Goal: Task Accomplishment & Management: Use online tool/utility

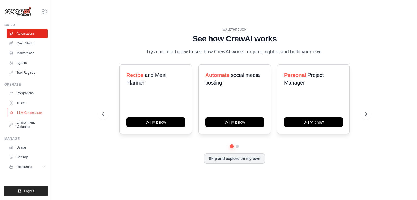
click at [21, 111] on link "LLM Connections" at bounding box center [27, 113] width 41 height 9
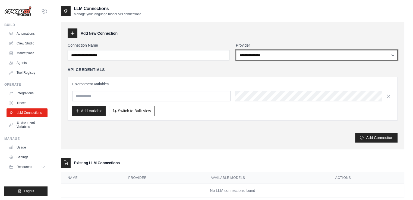
click at [273, 59] on select "**********" at bounding box center [317, 55] width 162 height 10
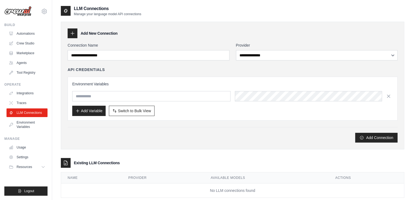
click at [165, 135] on div "Add Connection" at bounding box center [233, 138] width 330 height 10
click at [17, 155] on link "Settings" at bounding box center [27, 157] width 41 height 9
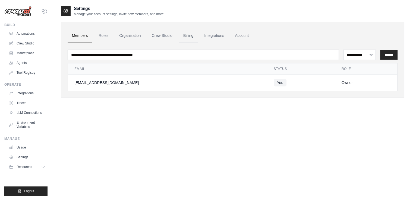
click at [185, 34] on link "Billing" at bounding box center [188, 36] width 19 height 15
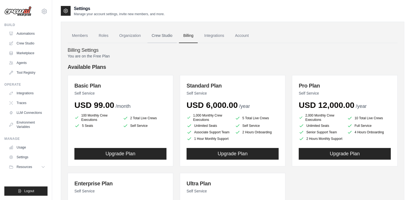
click at [156, 38] on link "Crew Studio" at bounding box center [161, 36] width 29 height 15
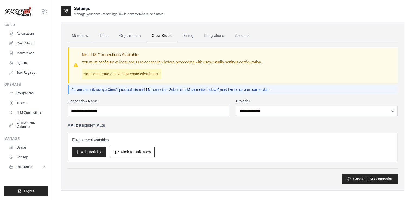
click at [78, 34] on link "Members" at bounding box center [80, 36] width 24 height 15
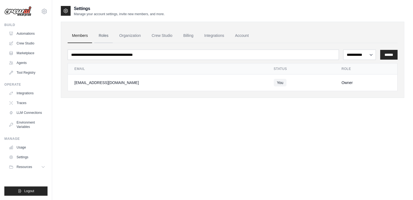
click at [98, 37] on link "Roles" at bounding box center [103, 36] width 18 height 15
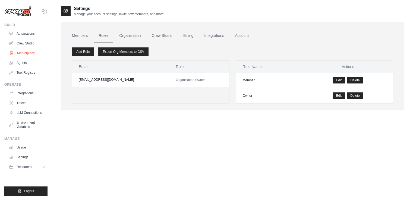
click at [13, 57] on link "Marketplace" at bounding box center [27, 53] width 41 height 9
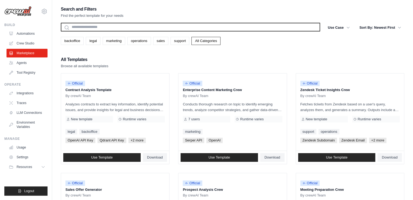
click at [130, 29] on input "text" at bounding box center [190, 27] width 259 height 9
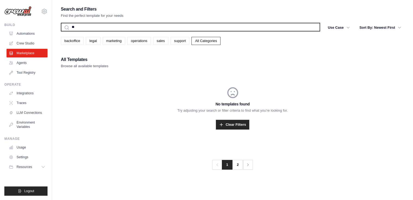
type input "*"
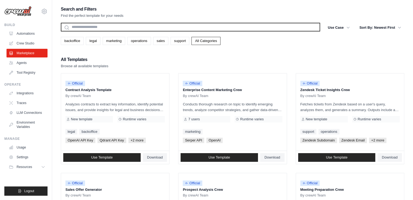
type input "*"
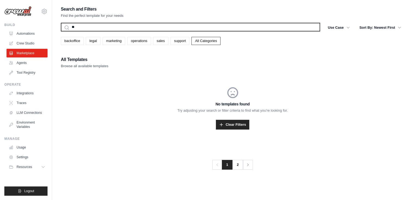
type input "*"
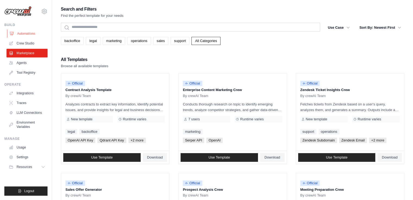
click at [26, 34] on link "Automations" at bounding box center [27, 33] width 41 height 9
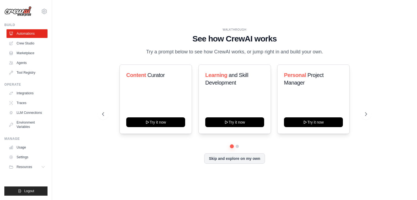
click at [228, 164] on div "WALKTHROUGH See how CrewAI works Try a prompt below to see how CrewAI works, or…" at bounding box center [235, 100] width 278 height 145
click at [234, 161] on button "Skip and explore on my own" at bounding box center [234, 158] width 61 height 10
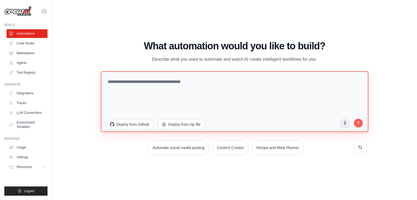
click at [161, 84] on textarea at bounding box center [235, 101] width 268 height 61
click at [142, 98] on textarea "*******" at bounding box center [235, 101] width 268 height 61
type textarea "**********"
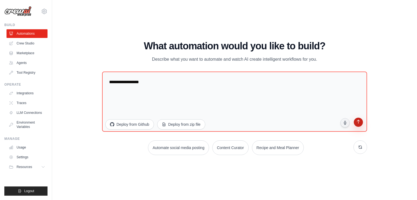
click at [358, 125] on button "submit" at bounding box center [358, 123] width 10 height 10
click at [19, 75] on link "Tool Registry" at bounding box center [27, 72] width 41 height 9
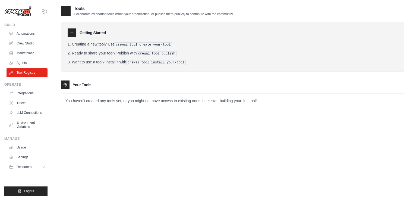
click at [71, 31] on icon at bounding box center [72, 33] width 4 height 4
click at [31, 62] on link "Agents" at bounding box center [27, 63] width 41 height 9
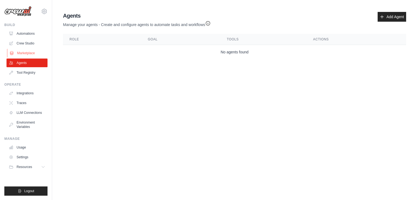
click at [28, 50] on link "Marketplace" at bounding box center [27, 53] width 41 height 9
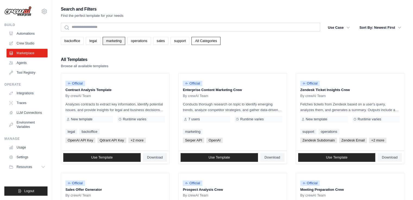
click at [114, 39] on link "marketing" at bounding box center [114, 41] width 23 height 8
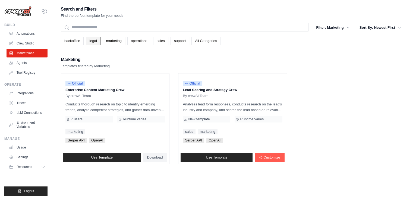
click at [97, 39] on link "legal" at bounding box center [93, 41] width 14 height 8
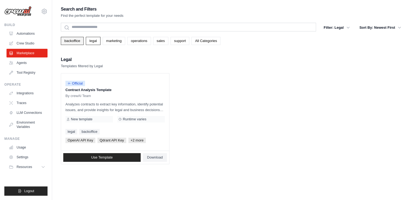
click at [71, 40] on link "backoffice" at bounding box center [72, 41] width 23 height 8
click at [140, 40] on link "operations" at bounding box center [139, 41] width 24 height 8
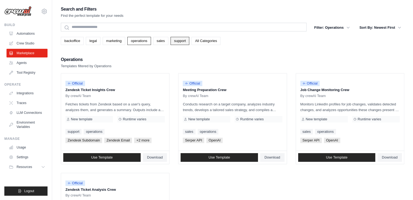
click at [178, 42] on link "support" at bounding box center [180, 41] width 19 height 8
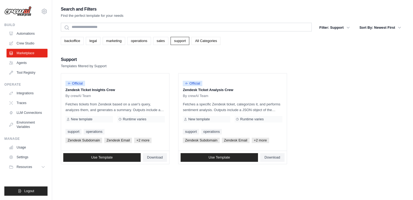
click at [200, 41] on link "All Categories" at bounding box center [205, 41] width 29 height 8
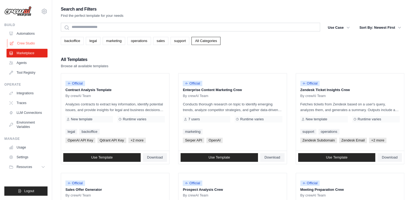
click at [21, 46] on link "Crew Studio" at bounding box center [27, 43] width 41 height 9
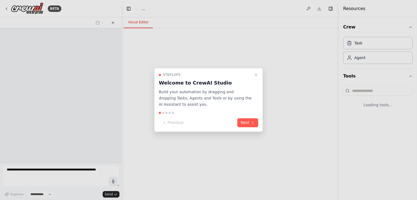
select select "****"
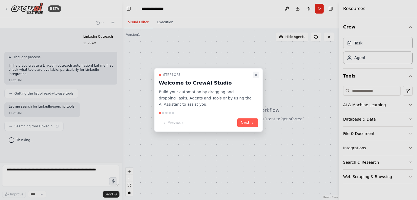
click at [256, 75] on icon "Close walkthrough" at bounding box center [256, 75] width 2 height 2
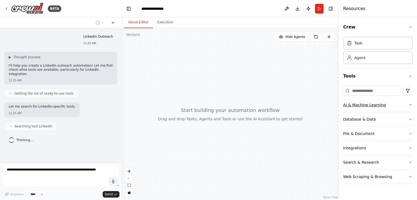
click at [370, 106] on div "AI & Machine Learning" at bounding box center [364, 104] width 43 height 5
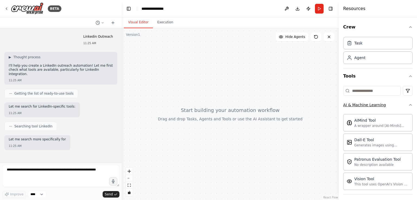
scroll to position [14, 0]
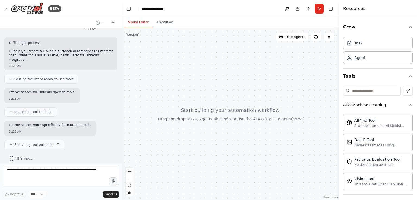
click at [370, 106] on div "AI & Machine Learning" at bounding box center [364, 104] width 43 height 5
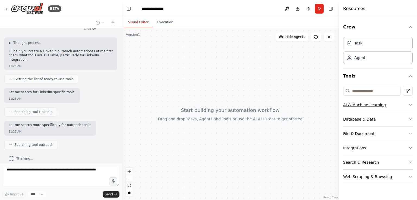
click at [370, 106] on div "AI & Machine Learning" at bounding box center [364, 104] width 43 height 5
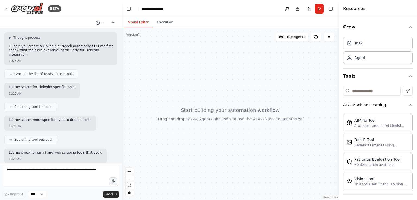
scroll to position [51, 0]
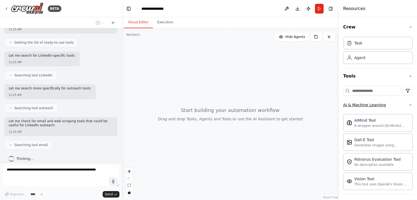
click at [370, 106] on div "AI & Machine Learning" at bounding box center [364, 104] width 43 height 5
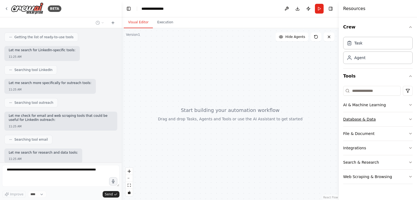
scroll to position [84, 0]
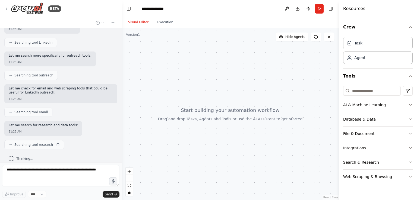
click at [361, 120] on div "Database & Data" at bounding box center [359, 119] width 33 height 5
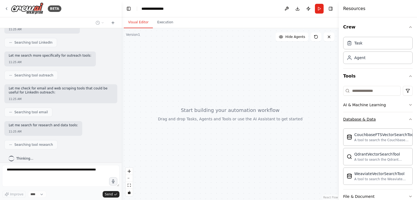
click at [361, 120] on div "Database & Data" at bounding box center [359, 119] width 33 height 5
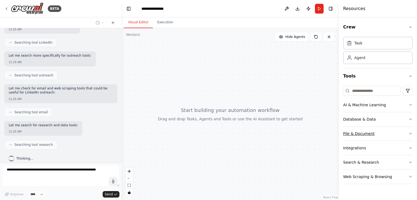
click at [356, 133] on div "File & Document" at bounding box center [358, 133] width 31 height 5
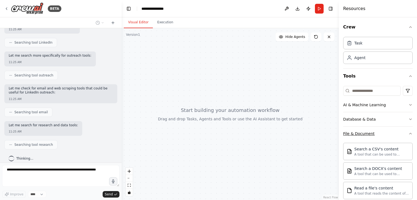
click at [356, 133] on div "File & Document" at bounding box center [358, 133] width 31 height 5
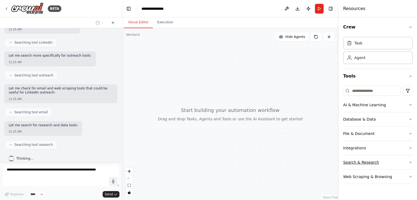
click at [351, 163] on div "Search & Research" at bounding box center [361, 162] width 36 height 5
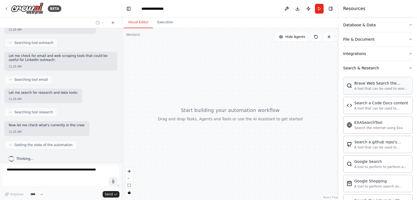
scroll to position [102, 0]
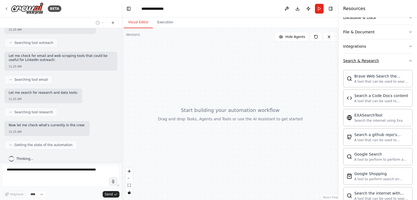
click at [353, 60] on div "Search & Research" at bounding box center [361, 60] width 36 height 5
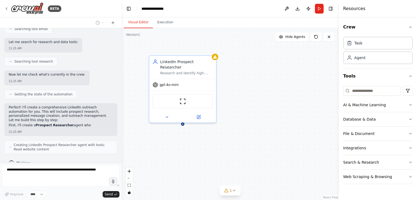
scroll to position [172, 0]
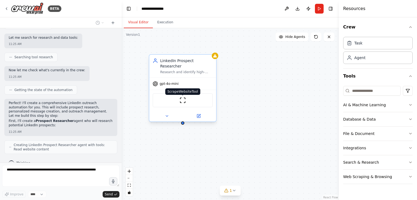
click at [182, 97] on img at bounding box center [182, 100] width 7 height 7
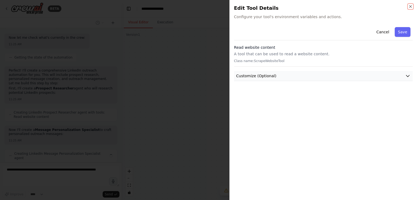
scroll to position [209, 0]
click at [269, 80] on button "Customize (Optional)" at bounding box center [323, 76] width 179 height 10
click at [410, 6] on icon "button" at bounding box center [410, 6] width 4 height 4
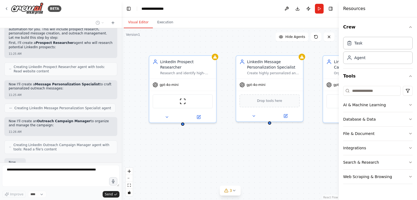
scroll to position [282, 0]
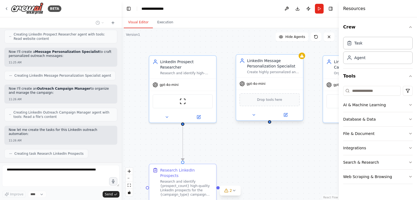
click at [263, 69] on div "LinkedIn Message Personalization Specialist Create highly personalized and enga…" at bounding box center [273, 66] width 53 height 16
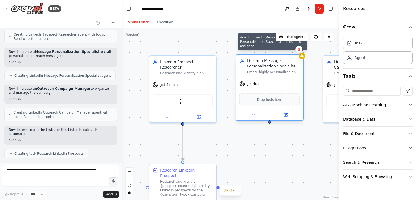
click at [302, 57] on icon at bounding box center [302, 55] width 4 height 3
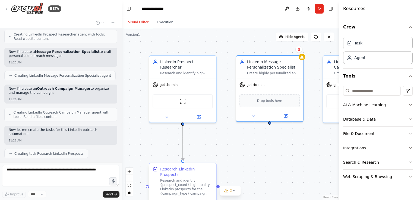
scroll to position [296, 0]
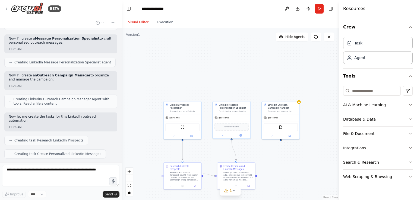
click at [250, 156] on div ".deletable-edge-delete-btn { width: 20px; height: 20px; border: 0px solid #ffff…" at bounding box center [230, 114] width 217 height 172
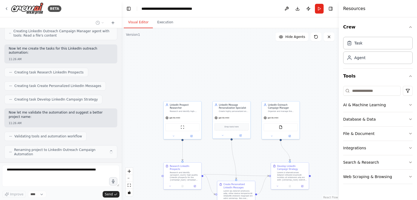
scroll to position [359, 0]
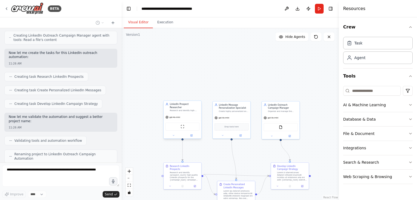
click at [169, 116] on div "gpt-4o-mini" at bounding box center [172, 117] width 15 height 3
click at [180, 114] on div "gpt-4o-mini" at bounding box center [183, 117] width 38 height 7
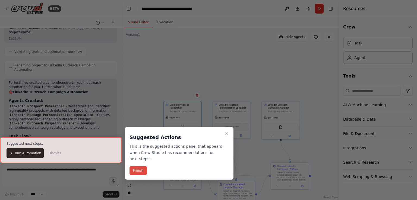
click at [135, 166] on button "Finish" at bounding box center [138, 170] width 17 height 9
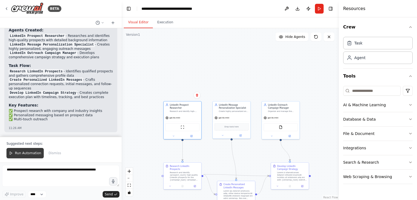
click at [18, 152] on span "Run Automation" at bounding box center [28, 153] width 26 height 4
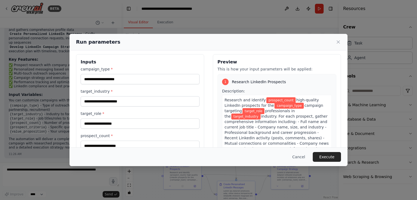
scroll to position [0, 0]
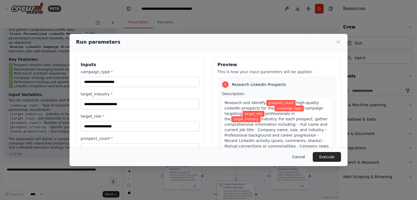
click at [303, 157] on button "Cancel" at bounding box center [298, 157] width 21 height 10
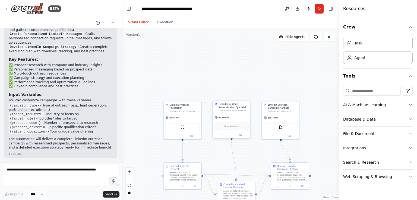
click at [243, 137] on div at bounding box center [232, 135] width 38 height 6
click at [242, 136] on icon at bounding box center [240, 135] width 2 height 2
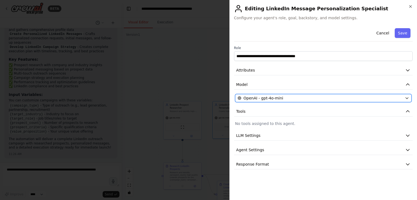
click at [268, 98] on span "OpenAI - gpt-4o-mini" at bounding box center [264, 98] width 40 height 5
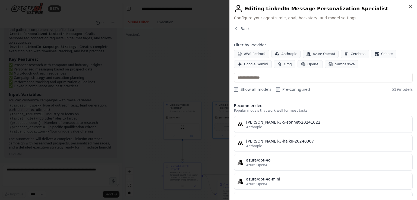
click at [237, 26] on div "Close Editing LinkedIn Message Personalization Specialist Configure your agent'…" at bounding box center [323, 100] width 188 height 200
click at [237, 27] on icon "button" at bounding box center [236, 29] width 4 height 4
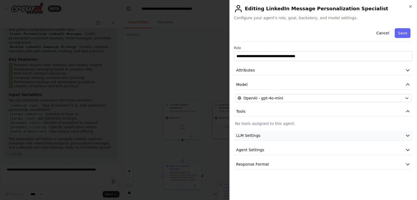
click at [253, 134] on span "LLM Settings" at bounding box center [248, 135] width 24 height 5
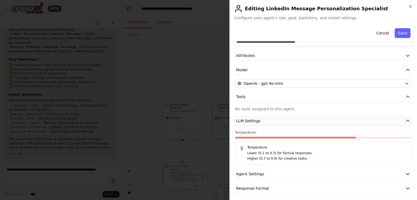
scroll to position [16, 0]
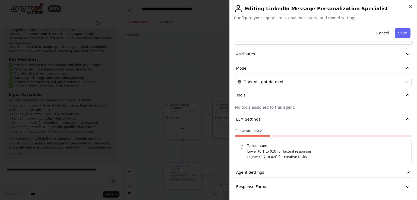
click at [270, 138] on span at bounding box center [272, 136] width 4 height 4
click at [255, 173] on span "Agent Settings" at bounding box center [250, 172] width 28 height 5
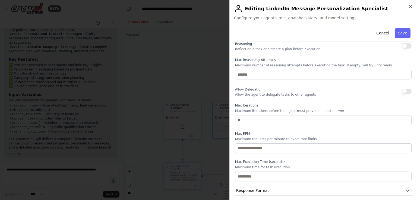
scroll to position [162, 0]
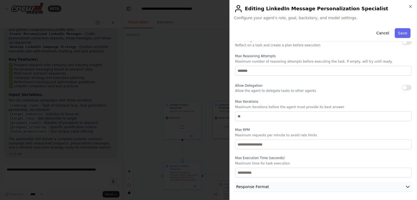
click at [248, 186] on span "Response Format" at bounding box center [252, 186] width 33 height 5
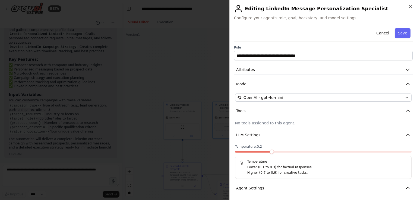
scroll to position [0, 0]
click at [399, 33] on button "Save" at bounding box center [403, 33] width 16 height 10
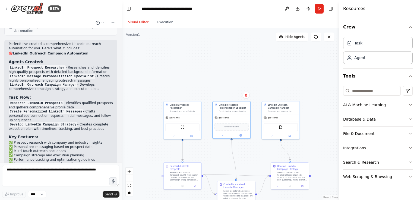
scroll to position [478, 0]
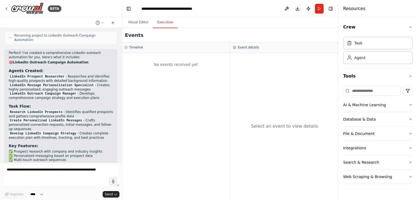
click at [156, 21] on button "Execution" at bounding box center [165, 22] width 25 height 11
click at [129, 29] on div "Events" at bounding box center [230, 35] width 217 height 14
click at [135, 27] on button "Visual Editor" at bounding box center [138, 22] width 29 height 11
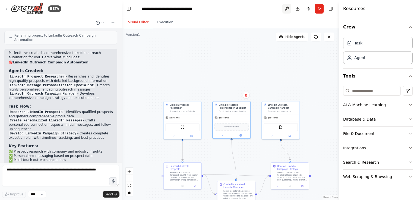
click at [289, 9] on button at bounding box center [286, 9] width 9 height 10
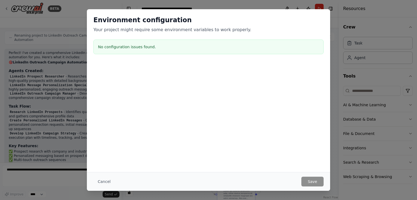
click at [335, 50] on div "Environment configuration Your project might require some environment variables…" at bounding box center [208, 100] width 417 height 200
click at [344, 113] on div "Environment configuration Your project might require some environment variables…" at bounding box center [208, 100] width 417 height 200
click at [103, 179] on button "Cancel" at bounding box center [103, 182] width 21 height 10
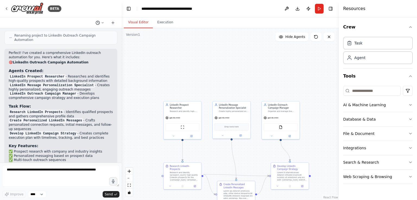
click at [101, 21] on icon at bounding box center [102, 22] width 3 height 3
click at [31, 9] on div at bounding box center [61, 100] width 122 height 200
click at [31, 9] on img at bounding box center [27, 8] width 33 height 12
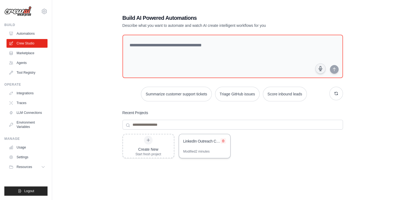
click at [223, 140] on icon at bounding box center [223, 141] width 2 height 2
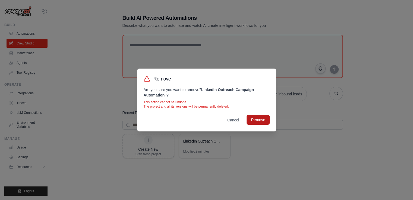
click at [254, 118] on button "Remove" at bounding box center [258, 120] width 23 height 10
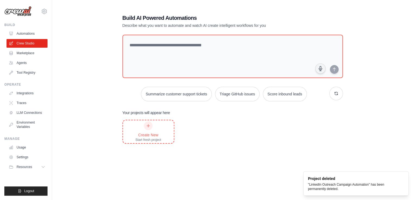
click at [153, 122] on div "Create New Start fresh project" at bounding box center [148, 132] width 26 height 21
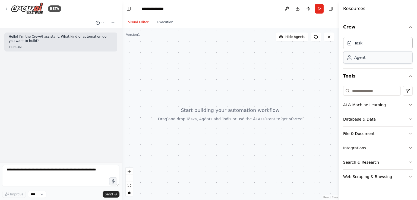
click at [352, 61] on div "Agent" at bounding box center [378, 57] width 70 height 12
click at [247, 94] on div at bounding box center [230, 114] width 217 height 172
click at [58, 169] on textarea at bounding box center [60, 176] width 117 height 22
click at [8, 168] on textarea at bounding box center [60, 176] width 117 height 22
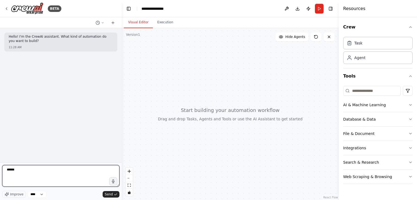
paste textarea "**********"
type textarea "**********"
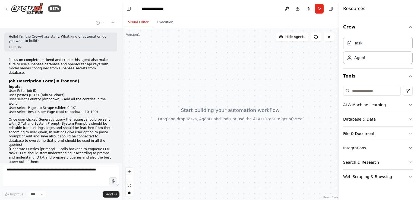
scroll to position [764, 0]
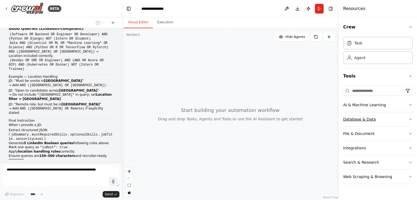
click at [354, 118] on div "Database & Data" at bounding box center [359, 119] width 33 height 5
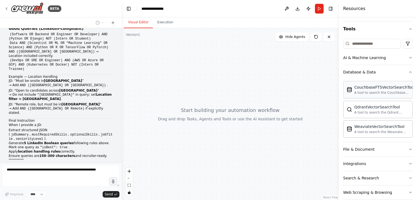
scroll to position [55, 0]
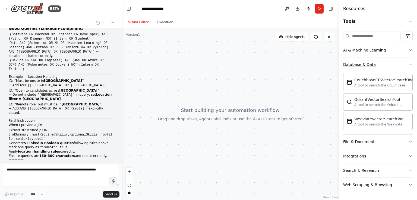
click at [363, 65] on div "Database & Data" at bounding box center [359, 64] width 33 height 5
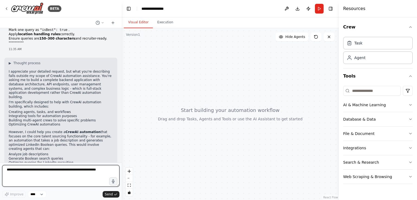
scroll to position [886, 0]
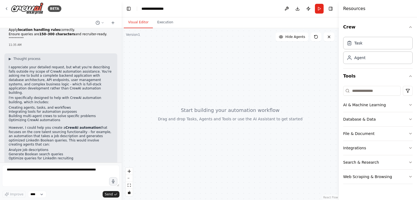
click at [43, 126] on p "However, I could help you create a CrewAI automation that focuses on the core t…" at bounding box center [61, 136] width 104 height 21
drag, startPoint x: 67, startPoint y: 127, endPoint x: 8, endPoint y: 121, distance: 59.3
click at [8, 121] on div "▶ Thought process I appreciate your detailed request, but what you're describin…" at bounding box center [60, 123] width 113 height 140
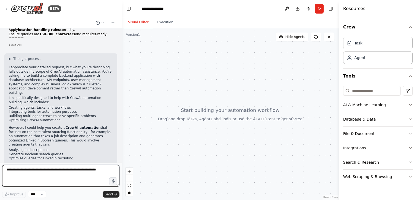
click at [20, 181] on textarea at bounding box center [60, 176] width 117 height 22
type textarea "**********"
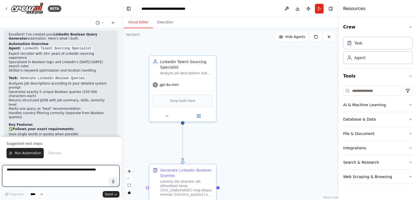
scroll to position [1805, 0]
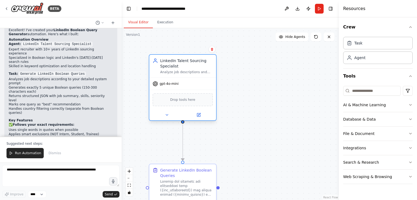
click at [179, 100] on span "Drop tools here" at bounding box center [182, 99] width 25 height 5
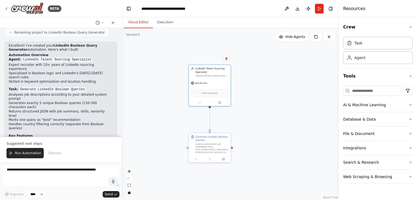
scroll to position [1790, 0]
click at [222, 159] on icon at bounding box center [223, 159] width 2 height 2
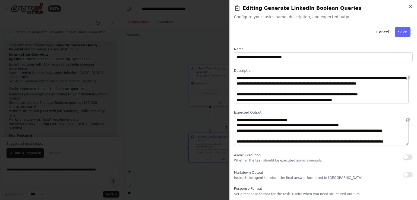
scroll to position [16, 0]
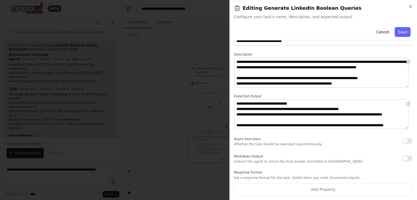
click at [261, 176] on p "Set a response format for the task. Useful when you need structured outputs." at bounding box center [323, 178] width 179 height 4
click at [291, 181] on div "Response Format Set a response format for the task. Useful when you need struct…" at bounding box center [323, 184] width 179 height 26
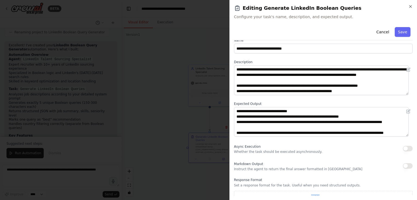
scroll to position [0, 0]
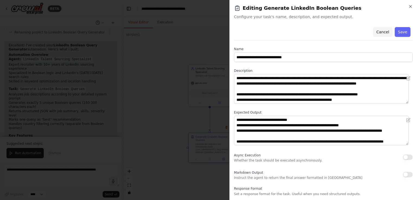
click at [380, 33] on button "Cancel" at bounding box center [382, 32] width 19 height 10
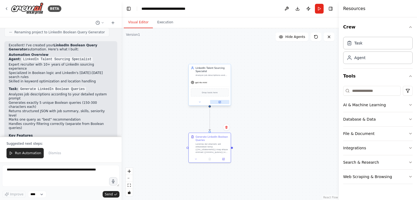
click at [220, 103] on icon at bounding box center [220, 102] width 2 height 2
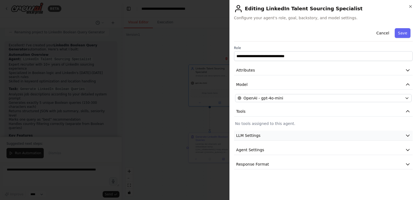
click at [248, 134] on span "LLM Settings" at bounding box center [248, 135] width 24 height 5
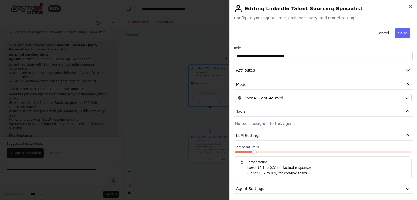
click at [252, 155] on span at bounding box center [254, 152] width 4 height 4
click at [347, 71] on button "Attributes" at bounding box center [323, 70] width 179 height 10
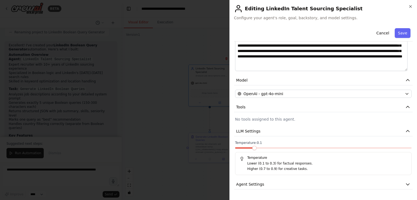
scroll to position [102, 0]
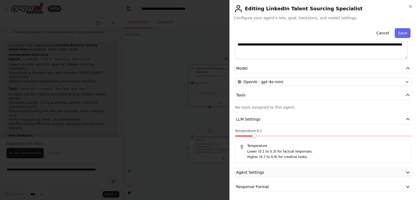
click at [257, 172] on span "Agent Settings" at bounding box center [250, 172] width 28 height 5
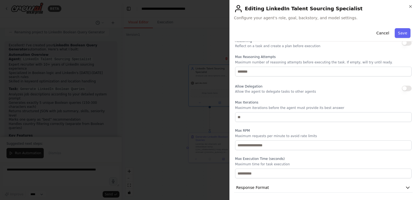
scroll to position [247, 0]
click at [255, 187] on span "Response Format" at bounding box center [252, 186] width 33 height 5
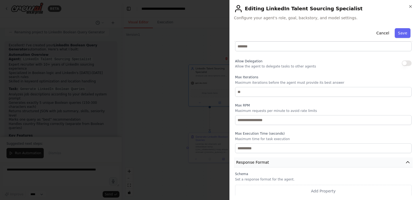
scroll to position [273, 0]
click at [275, 175] on div "Schema Set a response format for the agent. Add Property" at bounding box center [323, 184] width 176 height 26
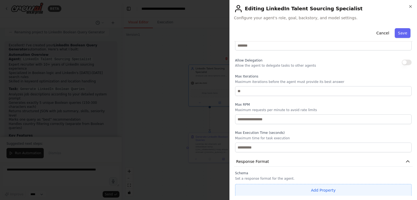
click at [271, 188] on button "Add Property" at bounding box center [323, 190] width 176 height 12
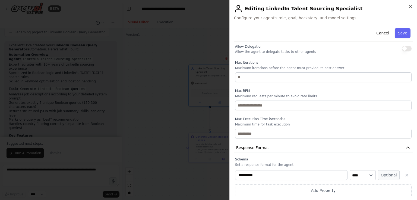
scroll to position [287, 0]
click at [355, 177] on select "**** ******* ******* **** ******" at bounding box center [363, 175] width 26 height 10
click at [403, 170] on button "button" at bounding box center [407, 175] width 10 height 10
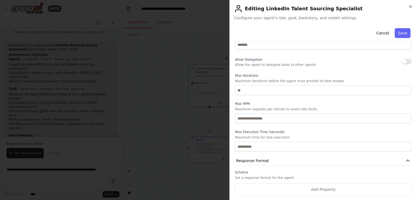
scroll to position [273, 0]
click at [400, 34] on button "Save" at bounding box center [403, 33] width 16 height 10
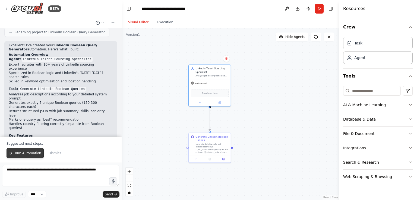
click at [23, 150] on button "Run Automation" at bounding box center [25, 153] width 37 height 10
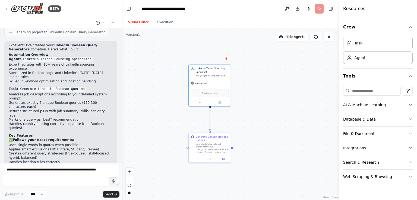
scroll to position [1779, 0]
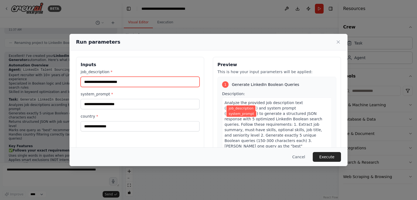
click at [116, 79] on input "job_description *" at bounding box center [140, 82] width 119 height 10
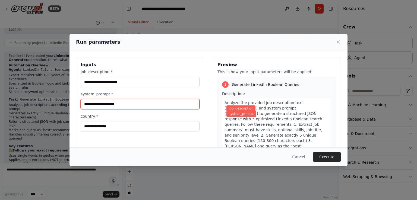
click at [131, 108] on input "system_prompt *" at bounding box center [140, 104] width 119 height 10
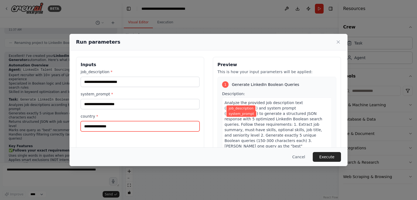
click at [96, 131] on input "country *" at bounding box center [140, 126] width 119 height 10
